Goal: Information Seeking & Learning: Learn about a topic

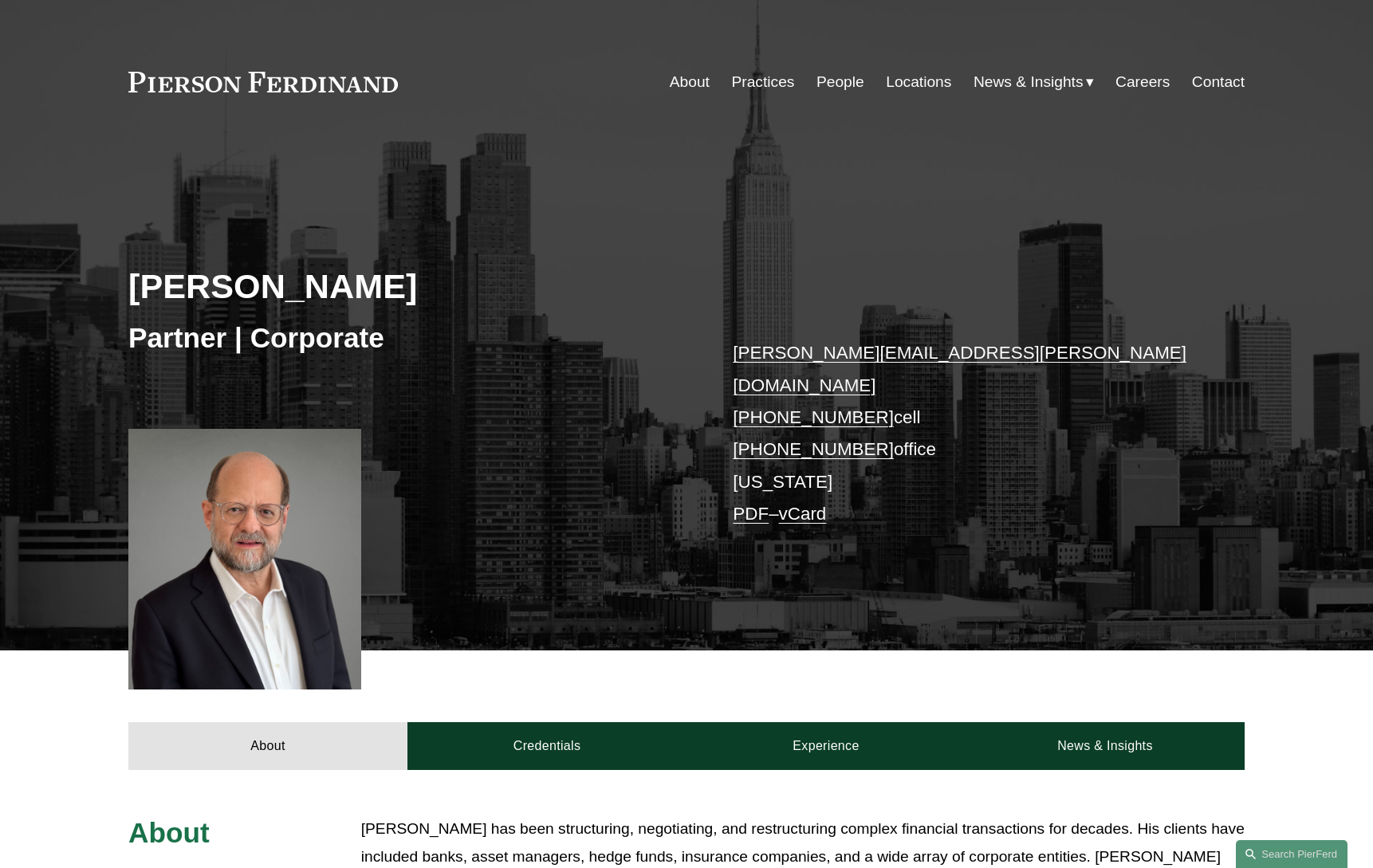
drag, startPoint x: 0, startPoint y: 0, endPoint x: 830, endPoint y: 87, distance: 834.5
click at [830, 87] on link "People" at bounding box center [840, 82] width 47 height 30
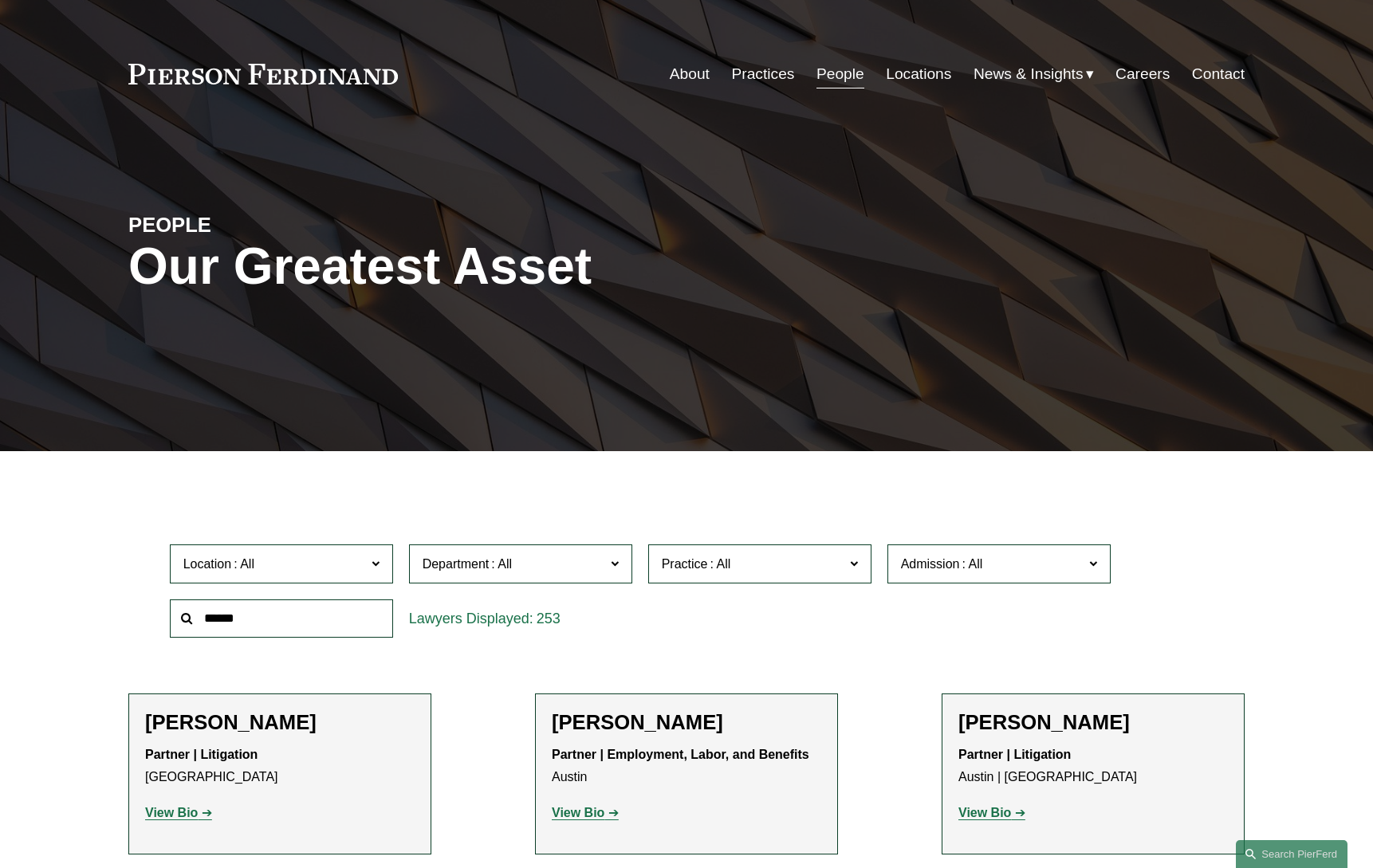
scroll to position [18, 0]
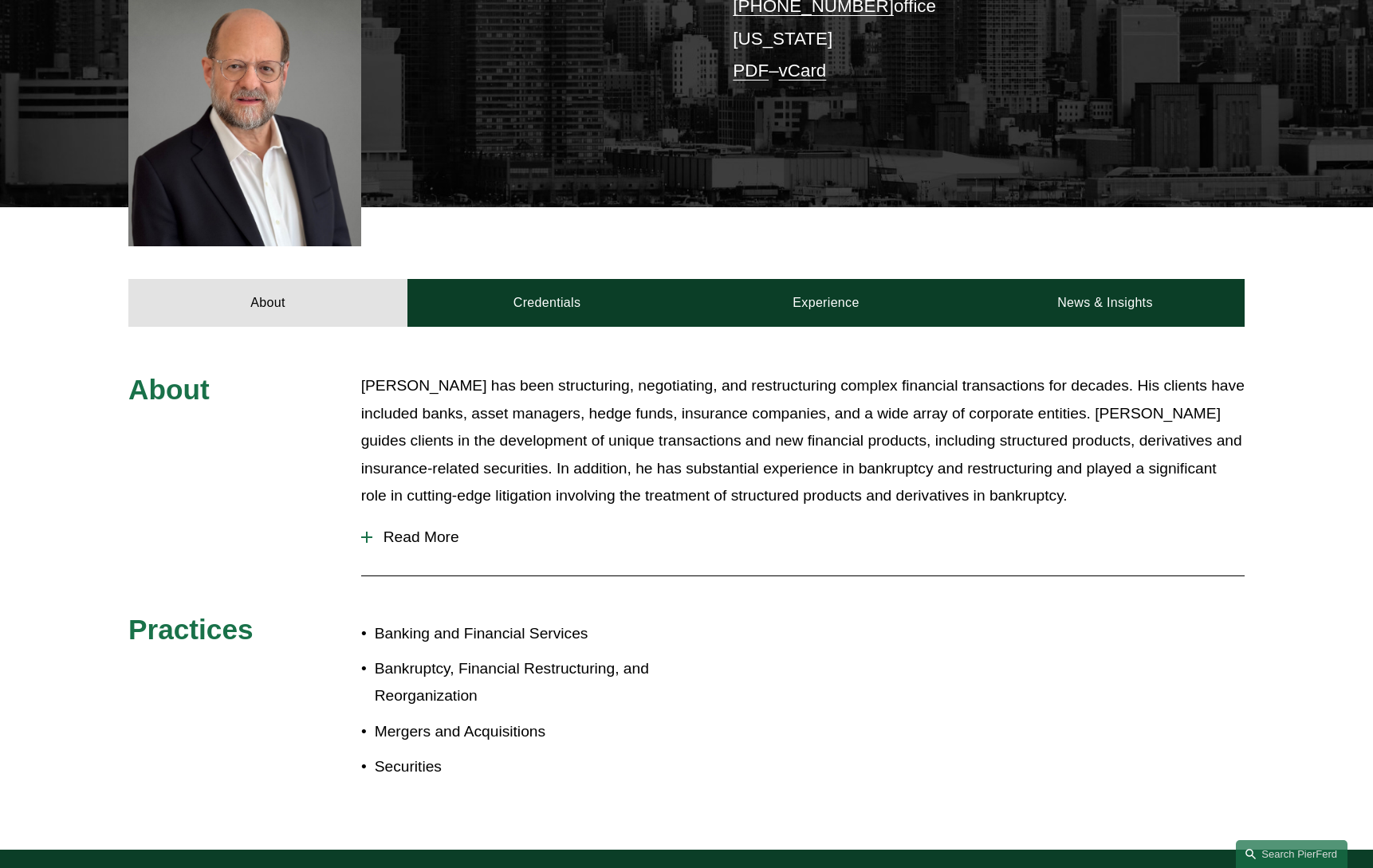
scroll to position [442, 0]
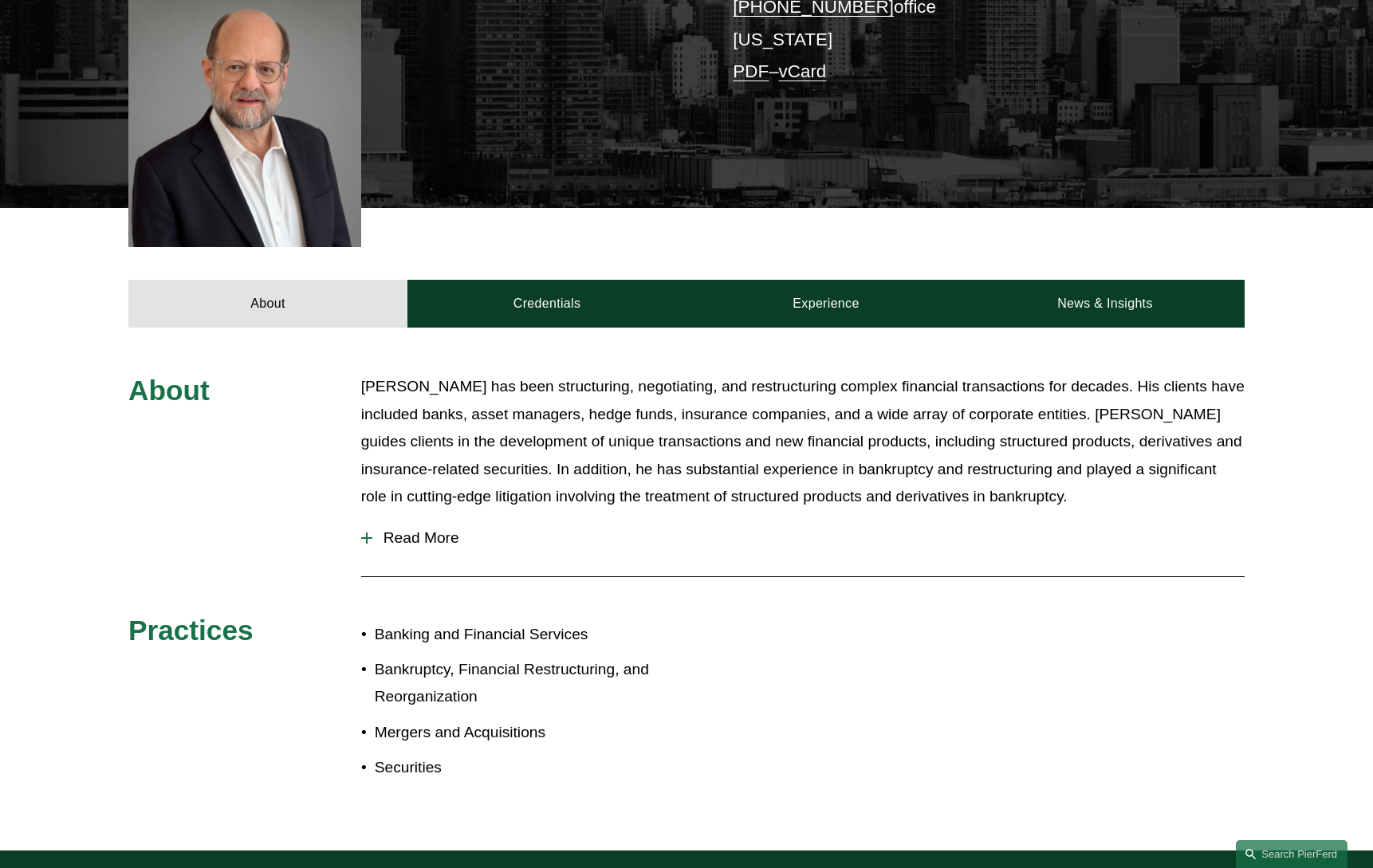
drag, startPoint x: 0, startPoint y: 0, endPoint x: 427, endPoint y: 519, distance: 672.1
click at [427, 530] on span "Read More" at bounding box center [808, 539] width 873 height 18
click at [273, 281] on link "About" at bounding box center [268, 303] width 279 height 47
click at [499, 280] on link "Credentials" at bounding box center [547, 303] width 279 height 47
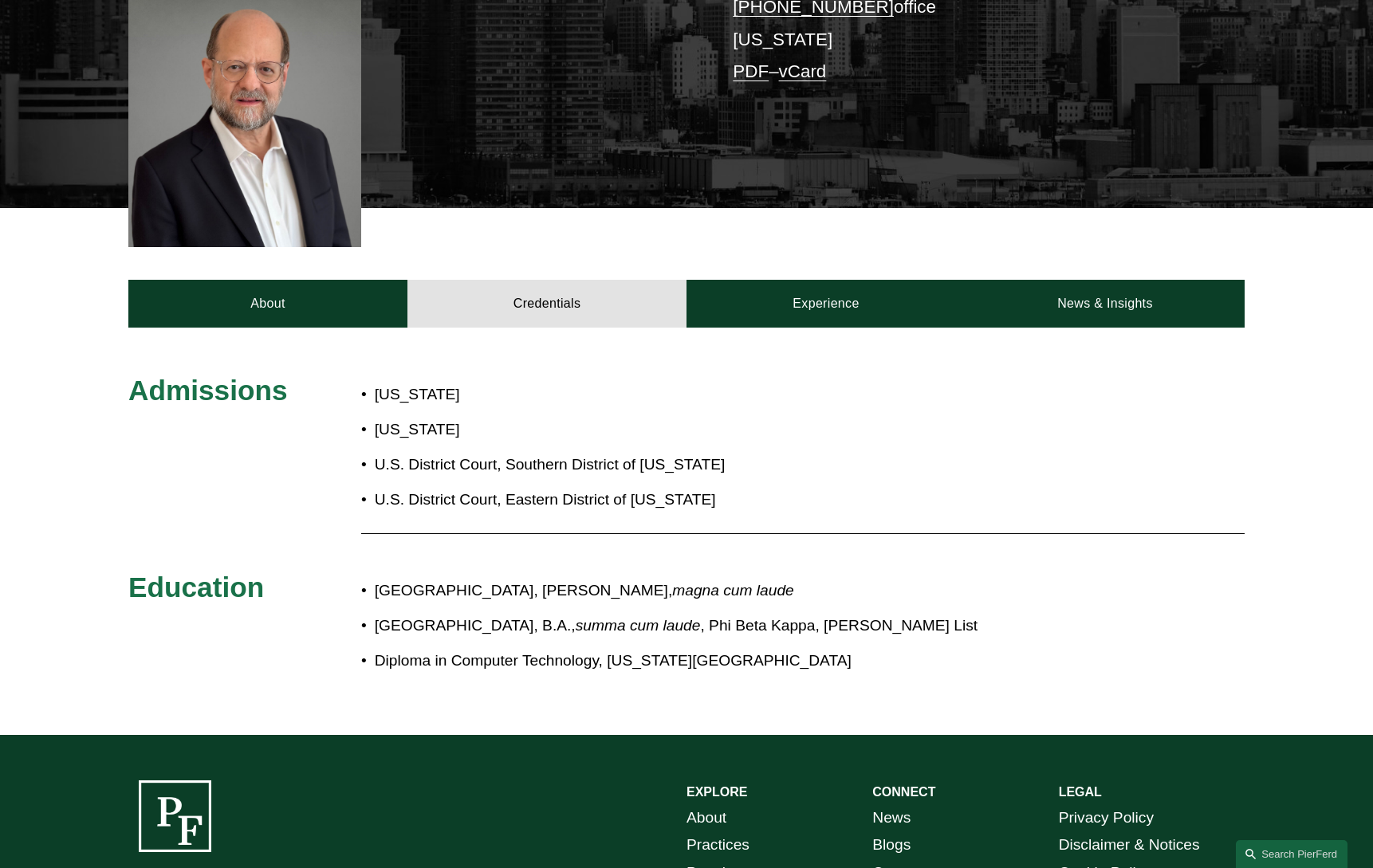
click at [808, 280] on link "Experience" at bounding box center [826, 303] width 279 height 47
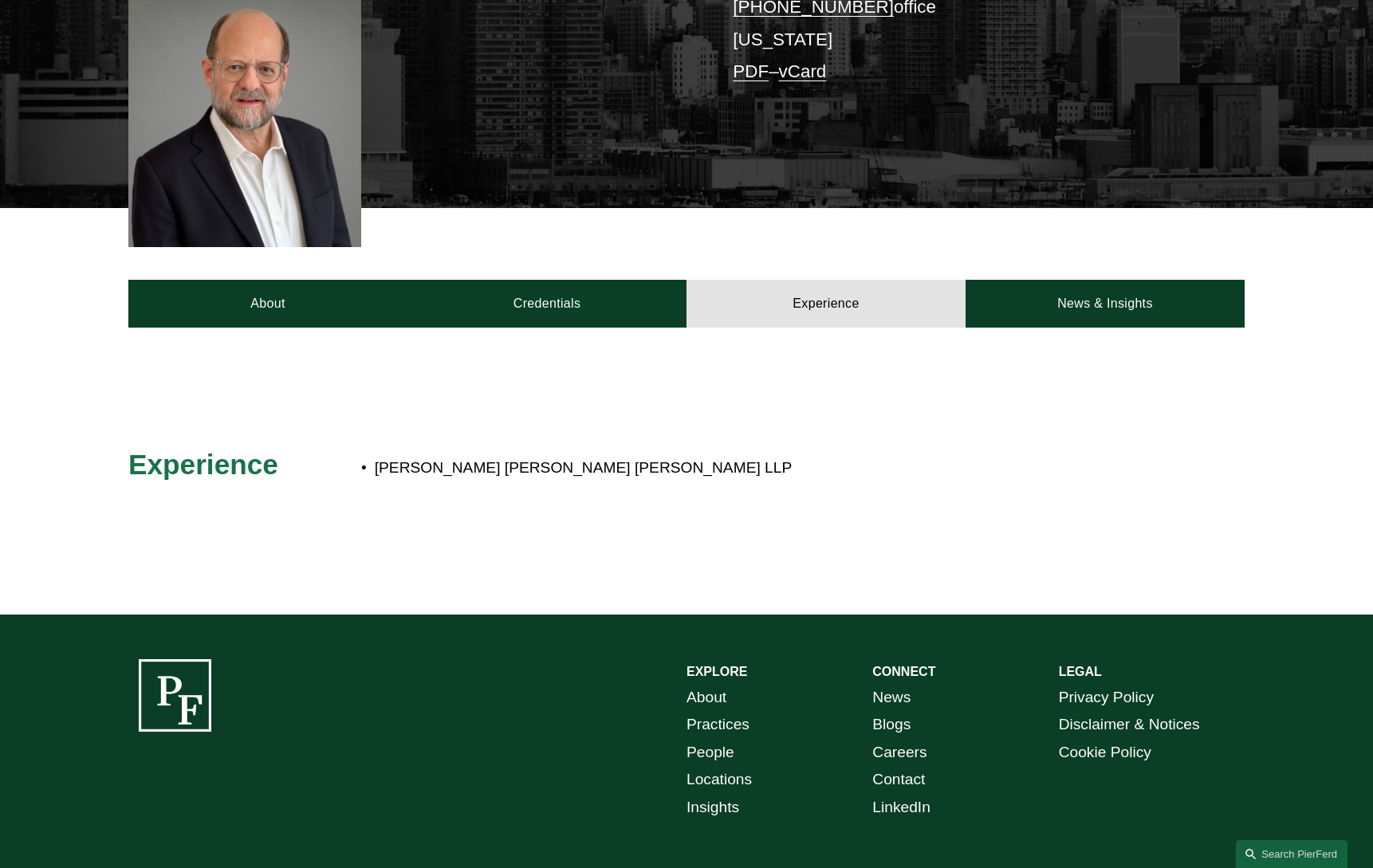
click at [1062, 285] on link "News & Insights" at bounding box center [1105, 303] width 279 height 47
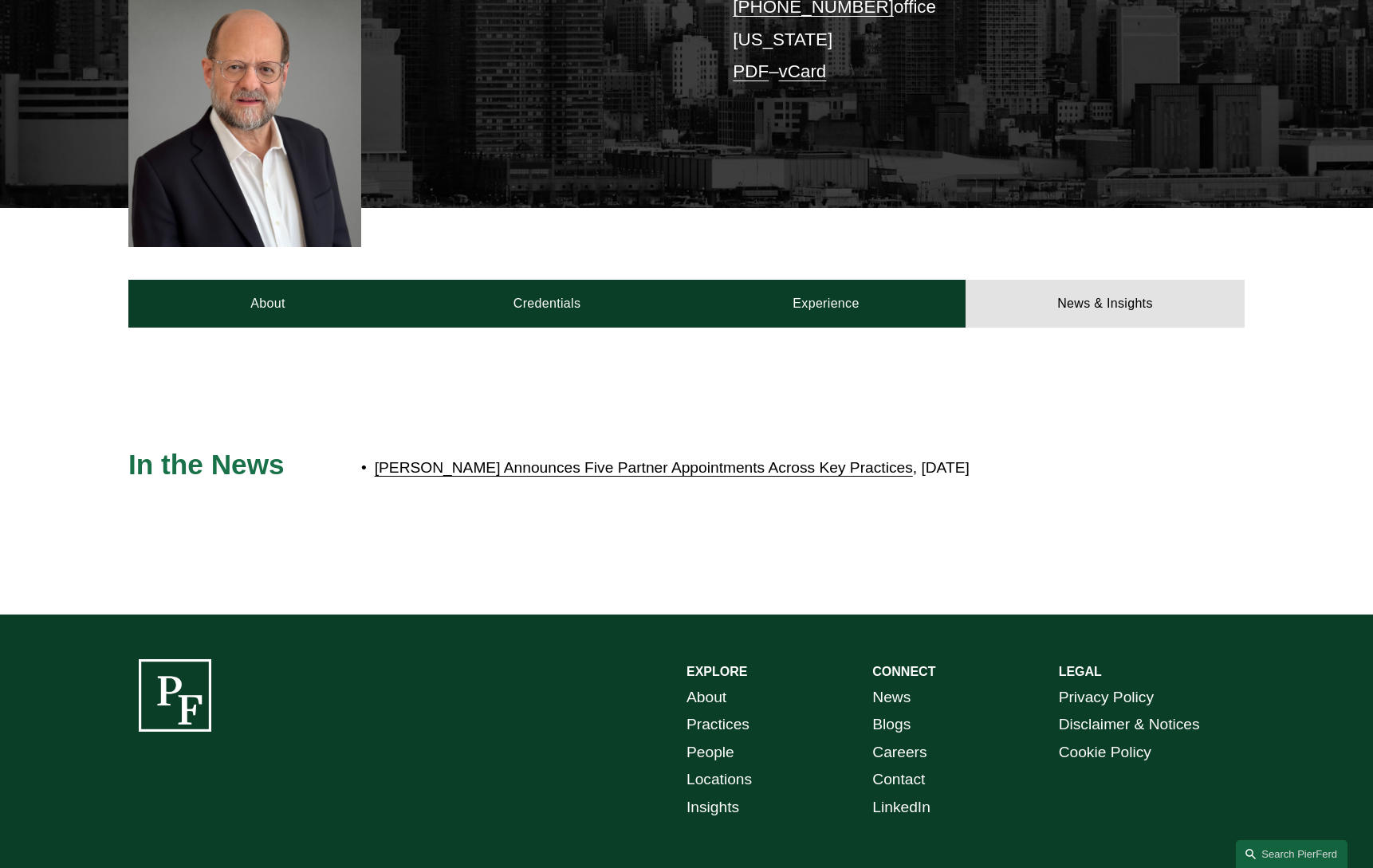
click at [791, 459] on link "Pierson Ferdinand Announces Five Partner Appointments Across Key Practices" at bounding box center [644, 467] width 538 height 17
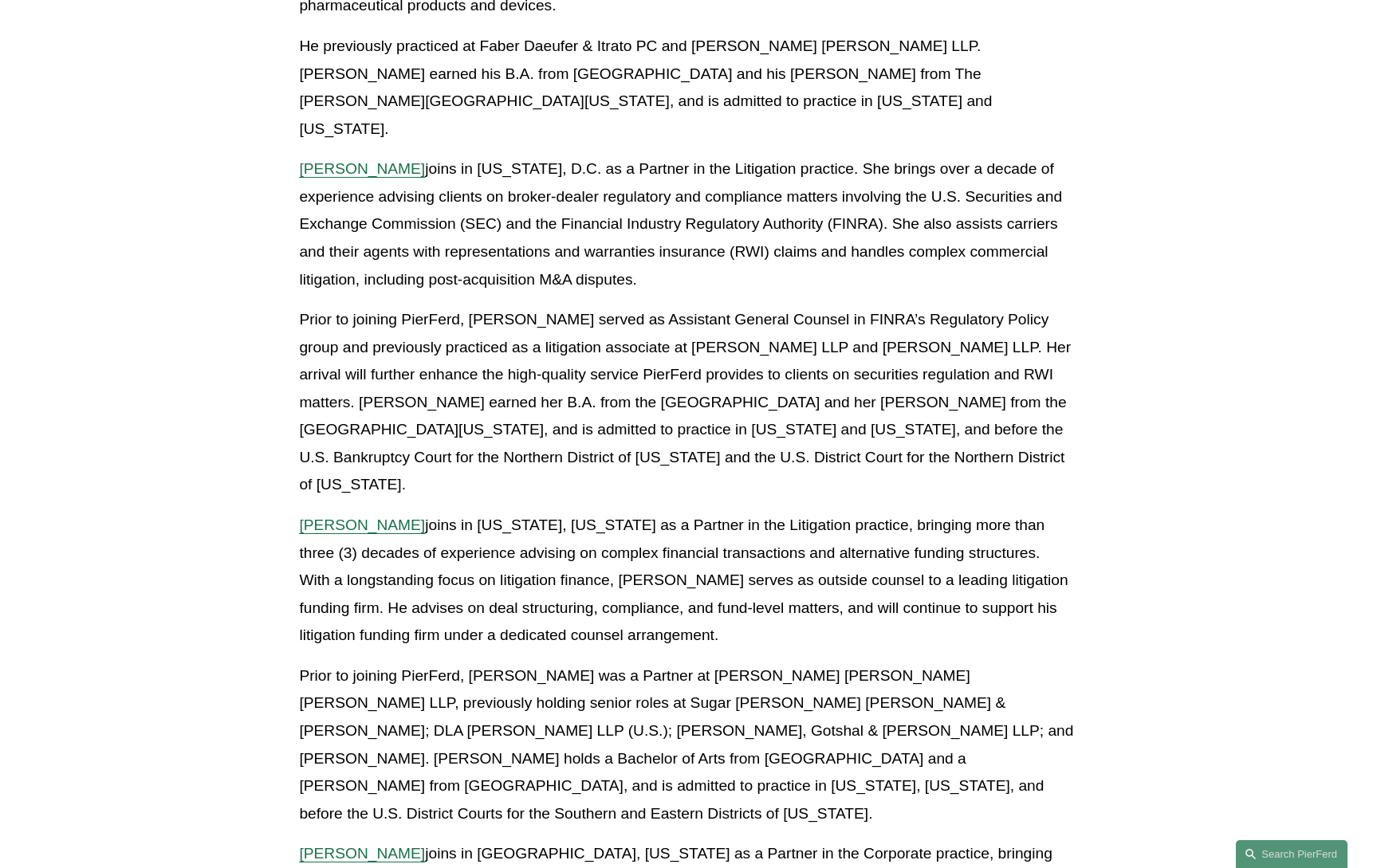
scroll to position [744, 1]
